Goal: Task Accomplishment & Management: Manage account settings

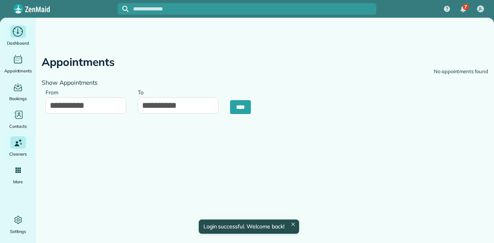
click at [19, 38] on div "Dashboard" at bounding box center [18, 36] width 31 height 22
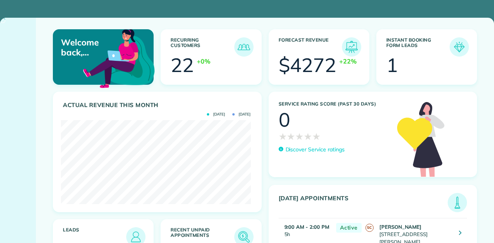
scroll to position [84, 190]
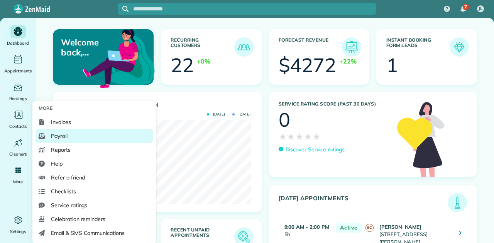
click at [62, 136] on span "Payroll" at bounding box center [59, 136] width 17 height 8
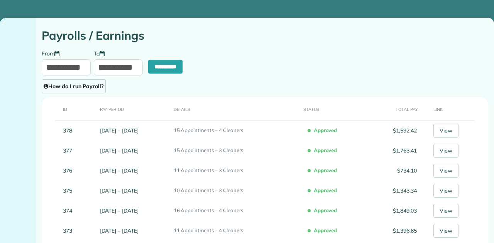
type input "**********"
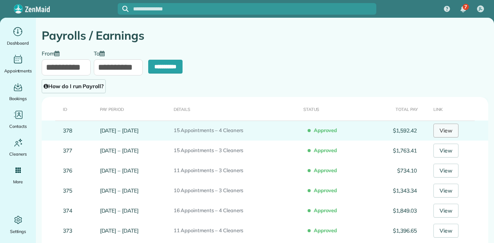
click at [438, 132] on link "View" at bounding box center [445, 131] width 25 height 14
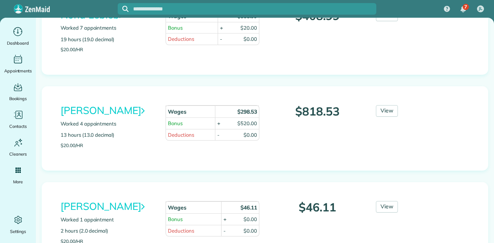
scroll to position [308, 0]
